Goal: Book appointment/travel/reservation

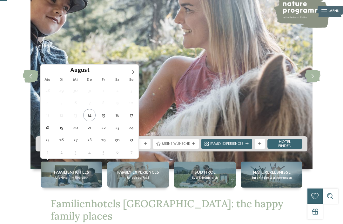
click at [128, 70] on span at bounding box center [133, 70] width 11 height 11
type div "[DATE]"
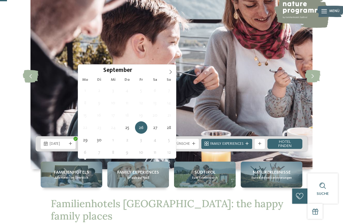
type div "[DATE]"
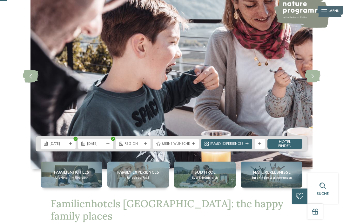
click at [145, 149] on div "Region" at bounding box center [132, 144] width 35 height 10
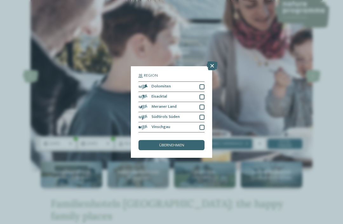
click at [209, 62] on icon at bounding box center [211, 66] width 11 height 9
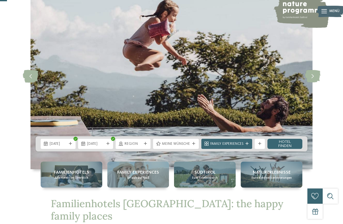
click at [189, 147] on span "Meine Wünsche" at bounding box center [176, 144] width 28 height 5
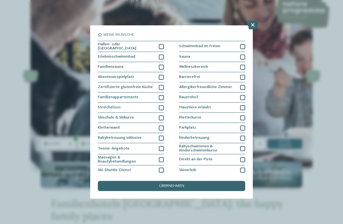
click at [157, 45] on div "Hallen- oder [GEOGRAPHIC_DATA]" at bounding box center [131, 46] width 66 height 11
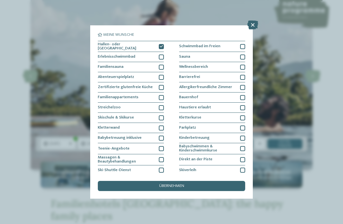
click at [160, 73] on div "Abenteuerspielplatz" at bounding box center [131, 77] width 66 height 10
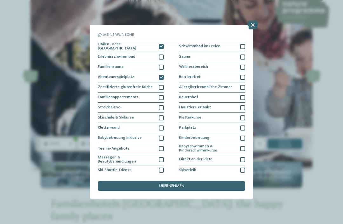
click at [111, 106] on span "Streichelzoo" at bounding box center [109, 108] width 23 height 4
click at [196, 39] on section "Meine Wünsche [GEOGRAPHIC_DATA] Schwimmbad im Freien Erlebnisschwimmbad [GEOGRA…" at bounding box center [171, 103] width 147 height 141
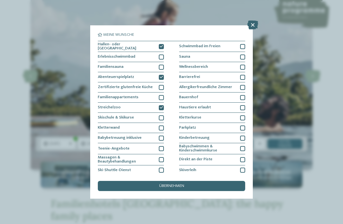
click at [199, 43] on div "Schwimmbad im Freien" at bounding box center [212, 46] width 66 height 11
click at [216, 53] on div "Sauna" at bounding box center [212, 57] width 66 height 10
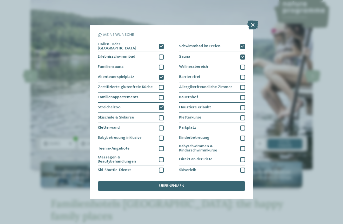
click at [212, 42] on div "Schwimmbad im Freien" at bounding box center [212, 46] width 66 height 11
click at [191, 55] on div "Sauna" at bounding box center [212, 57] width 66 height 10
click at [199, 65] on span "Wellnessbereich" at bounding box center [193, 67] width 29 height 4
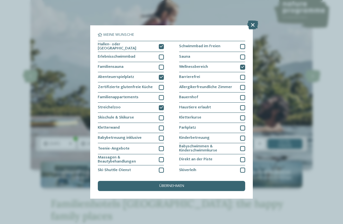
click at [193, 95] on span "Bauernhof" at bounding box center [188, 97] width 19 height 4
click at [171, 181] on div "übernehmen" at bounding box center [171, 186] width 147 height 10
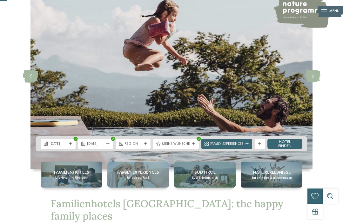
click at [181, 147] on span "Meine Wünsche" at bounding box center [176, 144] width 28 height 5
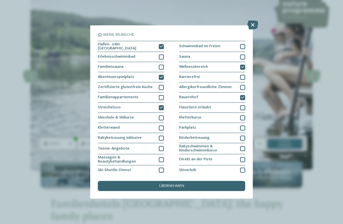
click at [143, 181] on div "übernehmen" at bounding box center [171, 186] width 147 height 10
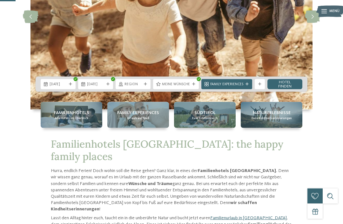
scroll to position [102, 0]
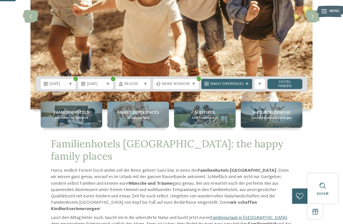
click at [292, 89] on link "Hotel finden" at bounding box center [284, 84] width 35 height 10
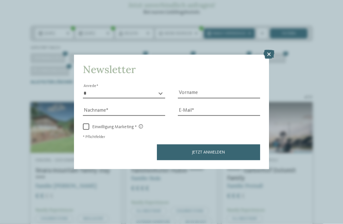
scroll to position [93, 0]
click at [267, 50] on icon at bounding box center [268, 54] width 11 height 9
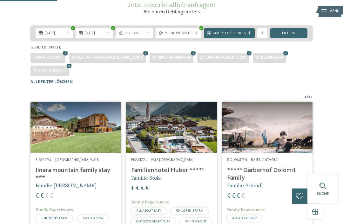
click at [102, 182] on h4 "linara mountain family stay ***" at bounding box center [76, 174] width 80 height 15
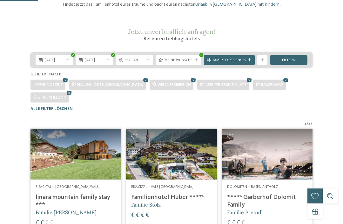
scroll to position [81, 0]
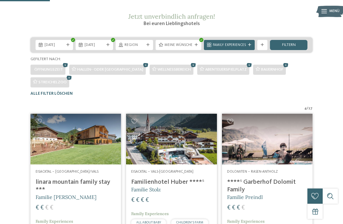
click at [184, 160] on img at bounding box center [171, 139] width 90 height 51
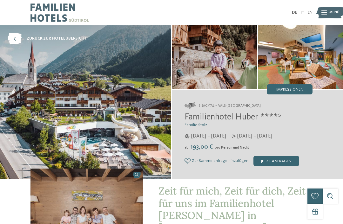
click at [123, 123] on img at bounding box center [85, 102] width 171 height 154
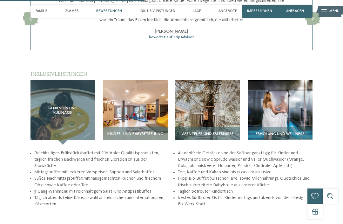
scroll to position [768, 0]
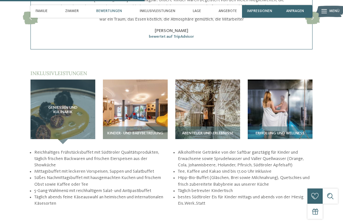
click at [149, 106] on img at bounding box center [135, 112] width 65 height 65
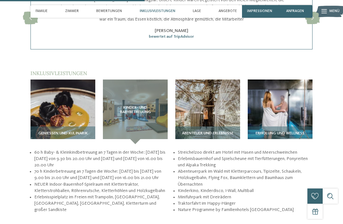
click at [214, 103] on img at bounding box center [207, 112] width 65 height 65
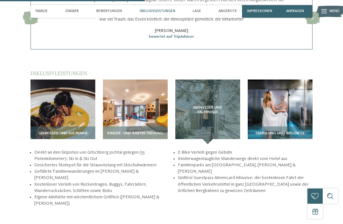
click at [285, 111] on img at bounding box center [279, 112] width 65 height 65
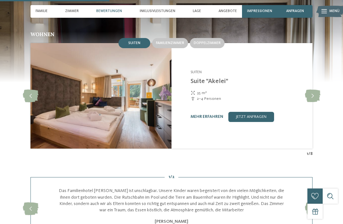
scroll to position [576, 0]
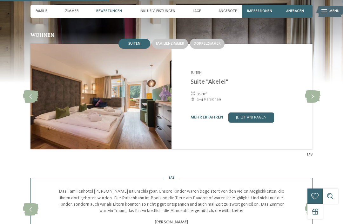
click at [78, 10] on span "Zimmer" at bounding box center [72, 11] width 14 height 4
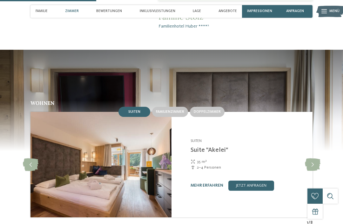
click at [175, 110] on span "Familienzimmer" at bounding box center [170, 112] width 28 height 4
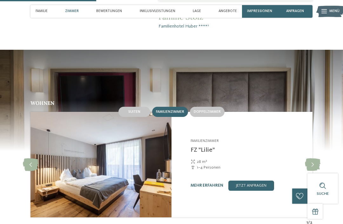
click at [215, 110] on span "Doppelzimmer" at bounding box center [206, 112] width 27 height 4
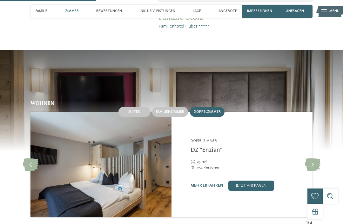
click at [173, 110] on span "Familienzimmer" at bounding box center [170, 112] width 28 height 4
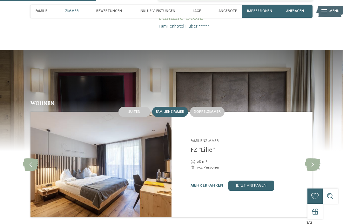
click at [133, 110] on span "Suiten" at bounding box center [134, 112] width 12 height 4
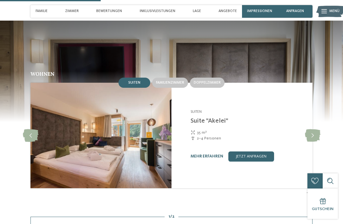
scroll to position [538, 0]
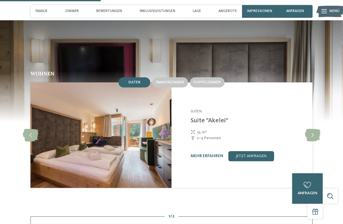
click at [175, 82] on div "Familienhotel Huber **** Vals-Mühlbach - Eisacktal Suiten Suite "Akelei" 35 m² …" at bounding box center [241, 135] width 141 height 106
click at [161, 77] on div "Familienzimmer" at bounding box center [170, 82] width 36 height 10
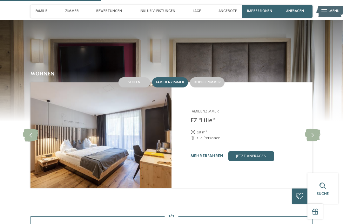
click at [205, 81] on span "Doppelzimmer" at bounding box center [206, 83] width 27 height 4
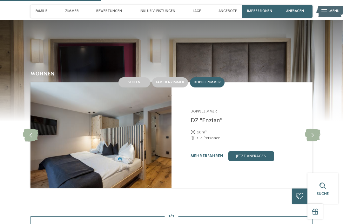
click at [170, 81] on span "Familienzimmer" at bounding box center [170, 83] width 28 height 4
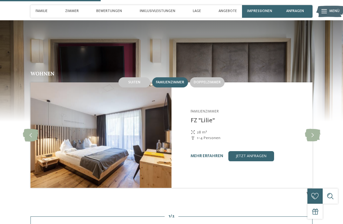
click at [206, 154] on link "mehr erfahren" at bounding box center [206, 156] width 33 height 4
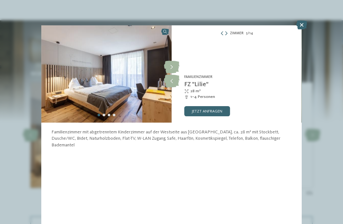
click at [303, 24] on icon at bounding box center [301, 25] width 11 height 9
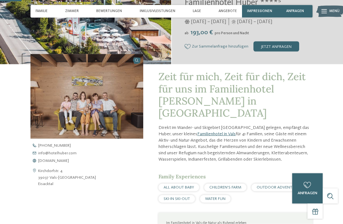
scroll to position [112, 0]
